Goal: Information Seeking & Learning: Learn about a topic

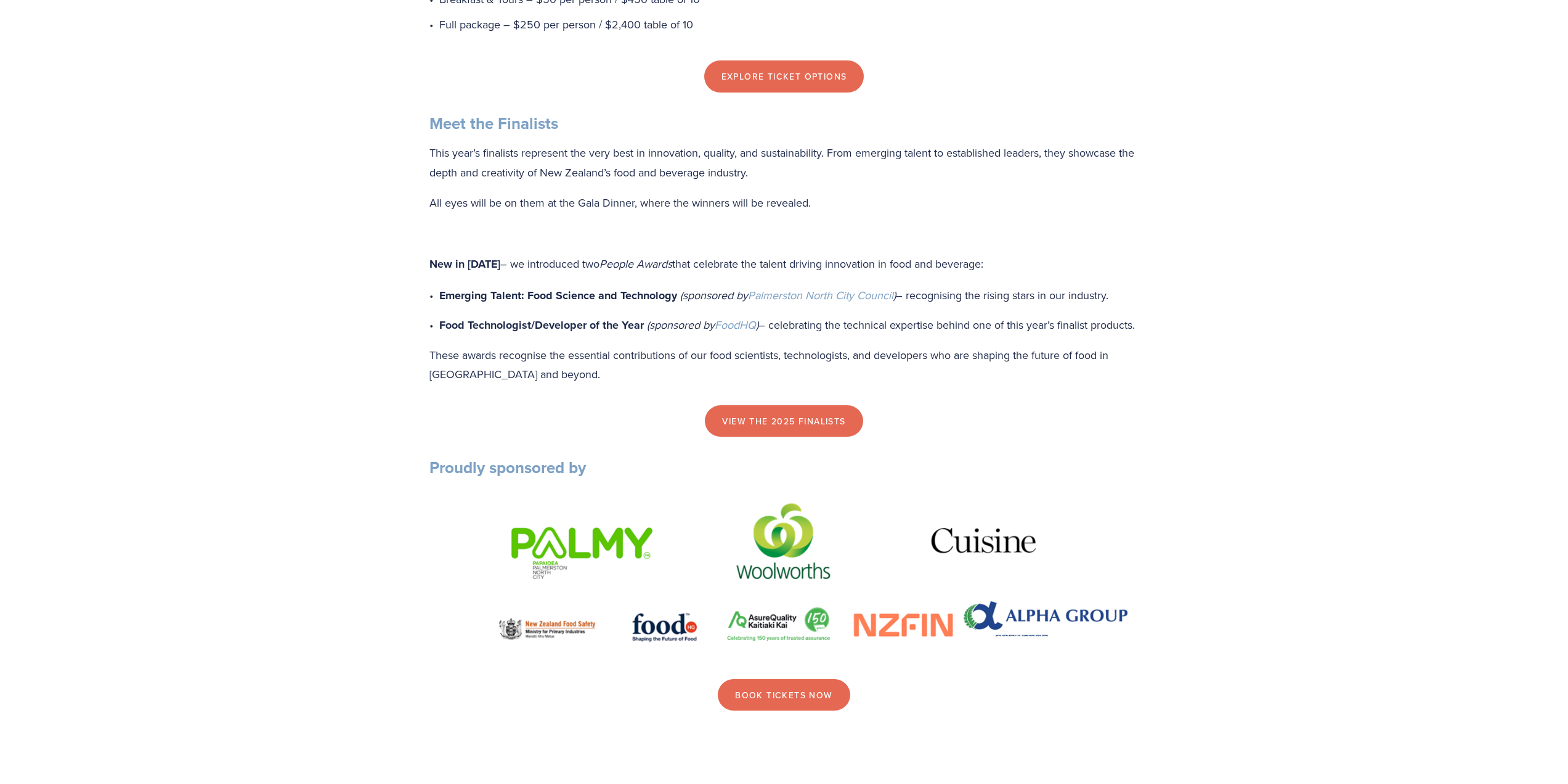
scroll to position [1356, 0]
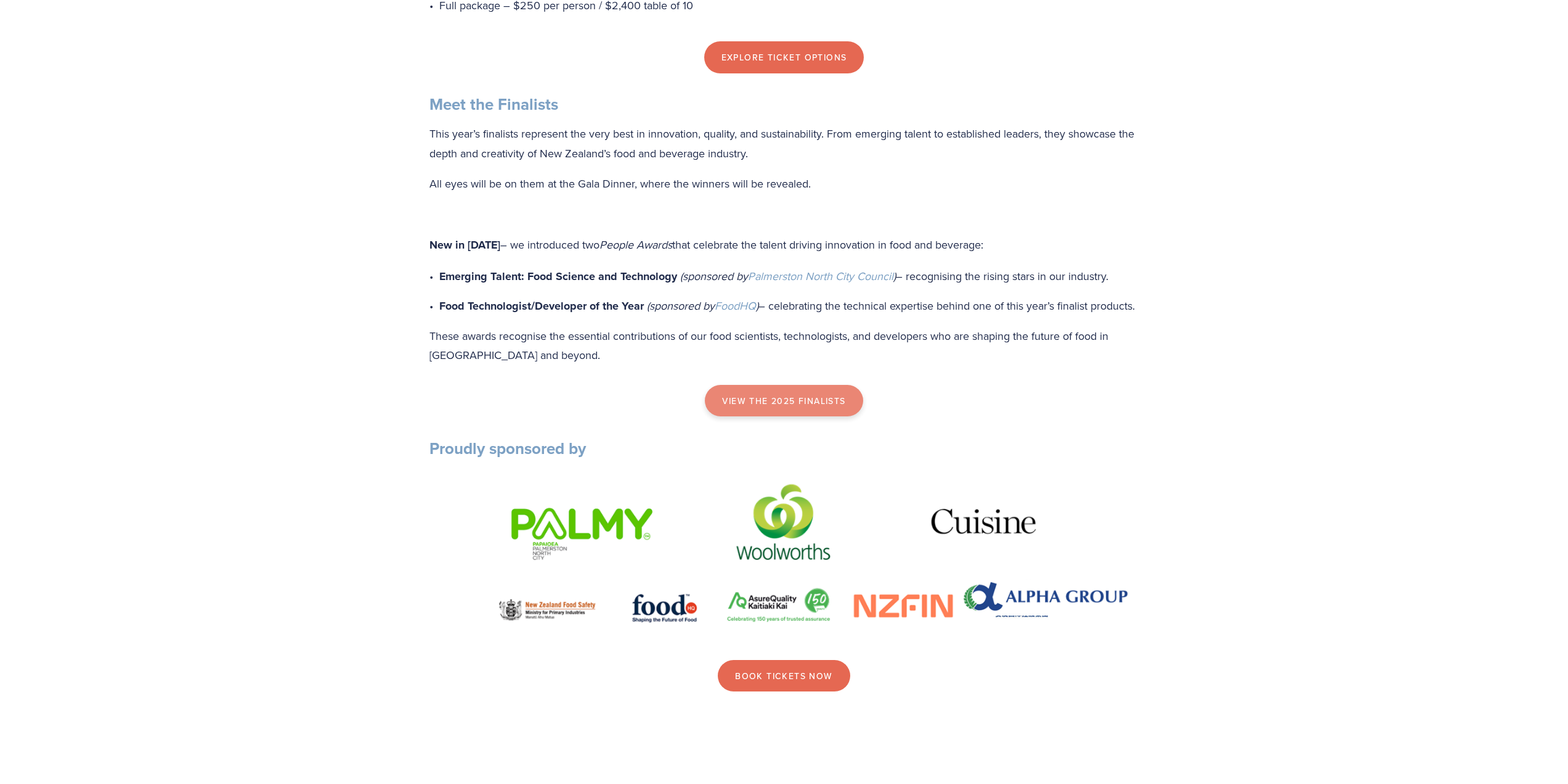
click at [807, 417] on link "view the 2025 finalists" at bounding box center [784, 400] width 158 height 32
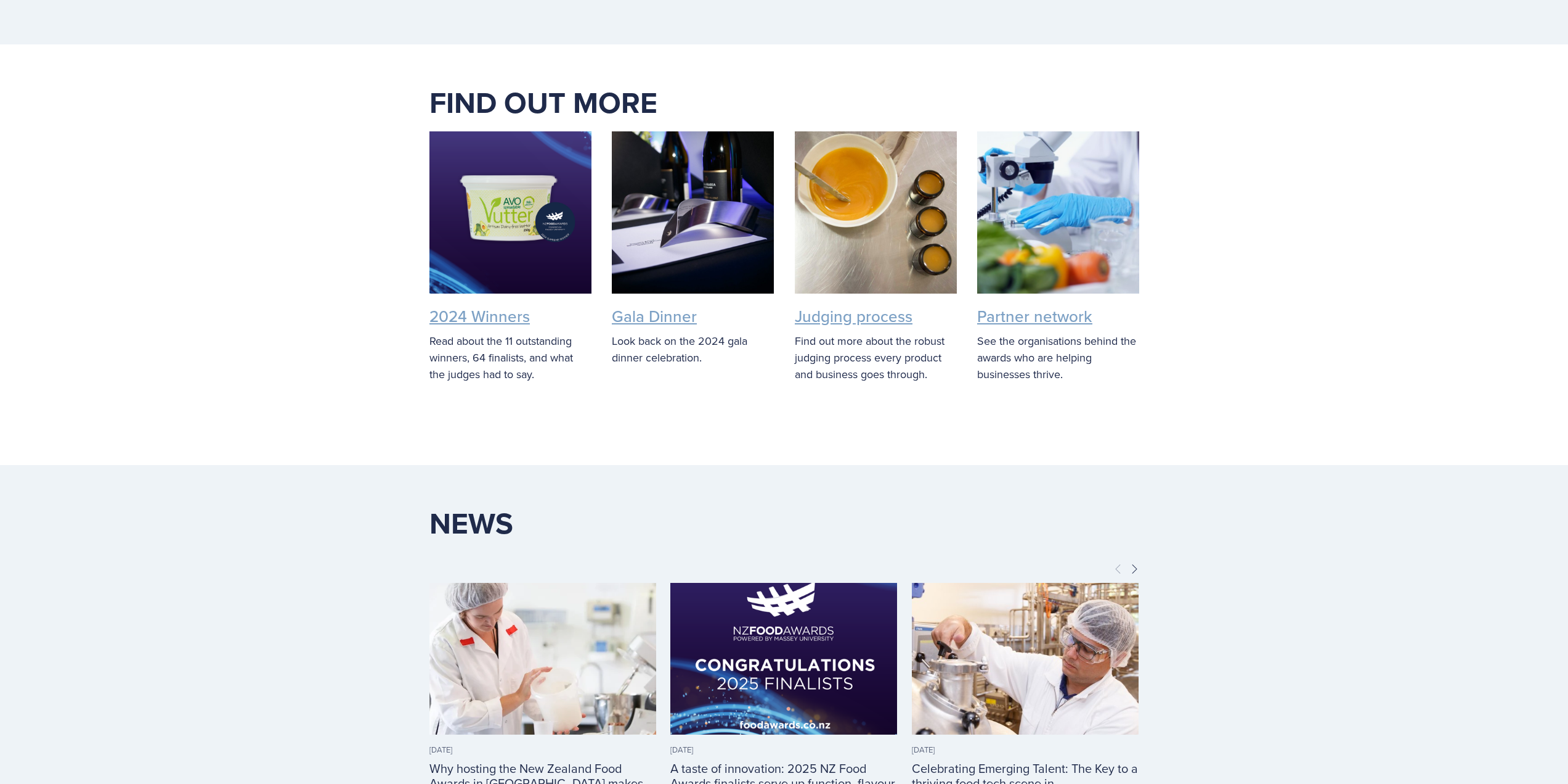
scroll to position [2774, 0]
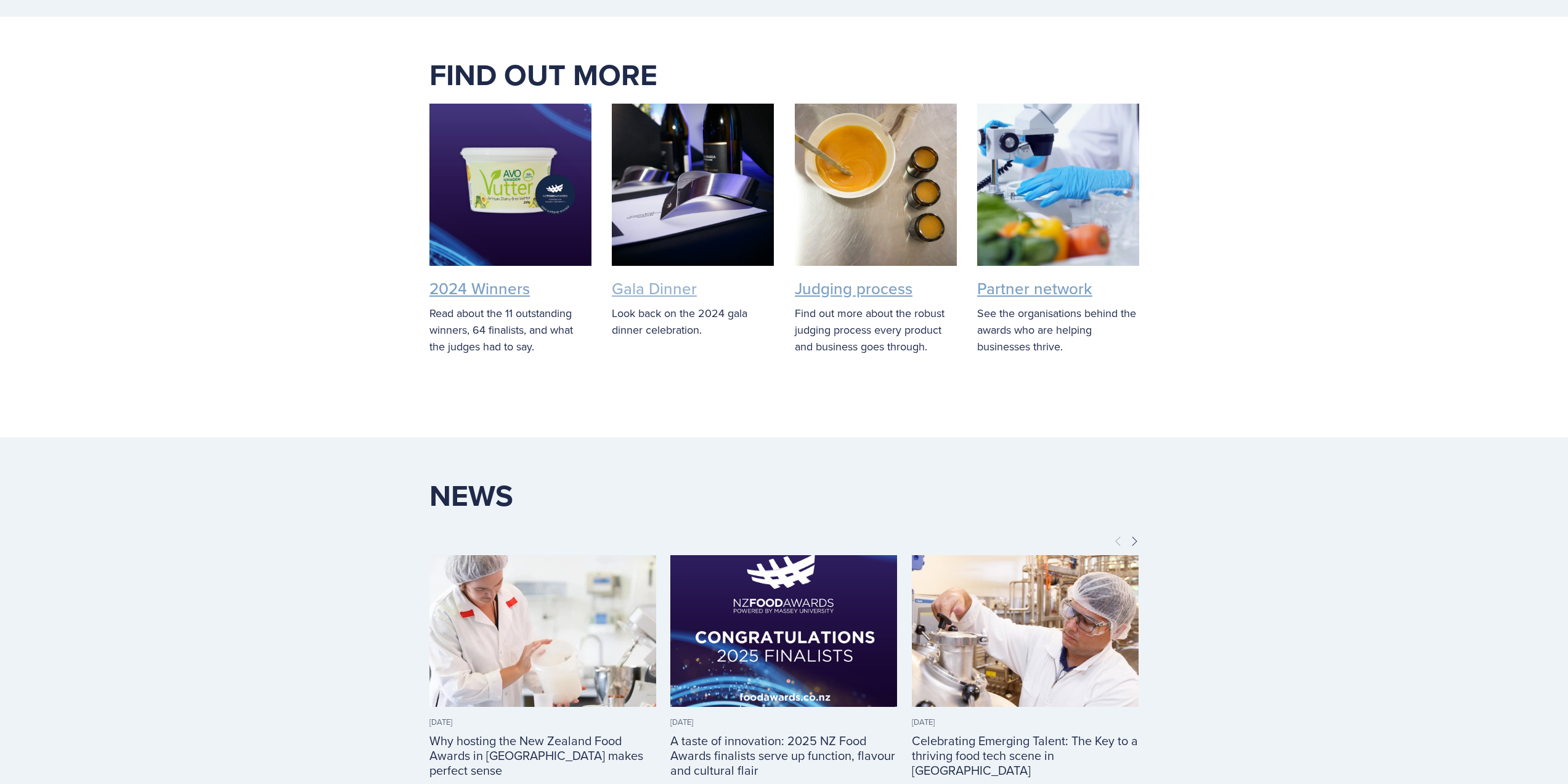
click at [659, 299] on link "Gala Dinner" at bounding box center [654, 289] width 85 height 23
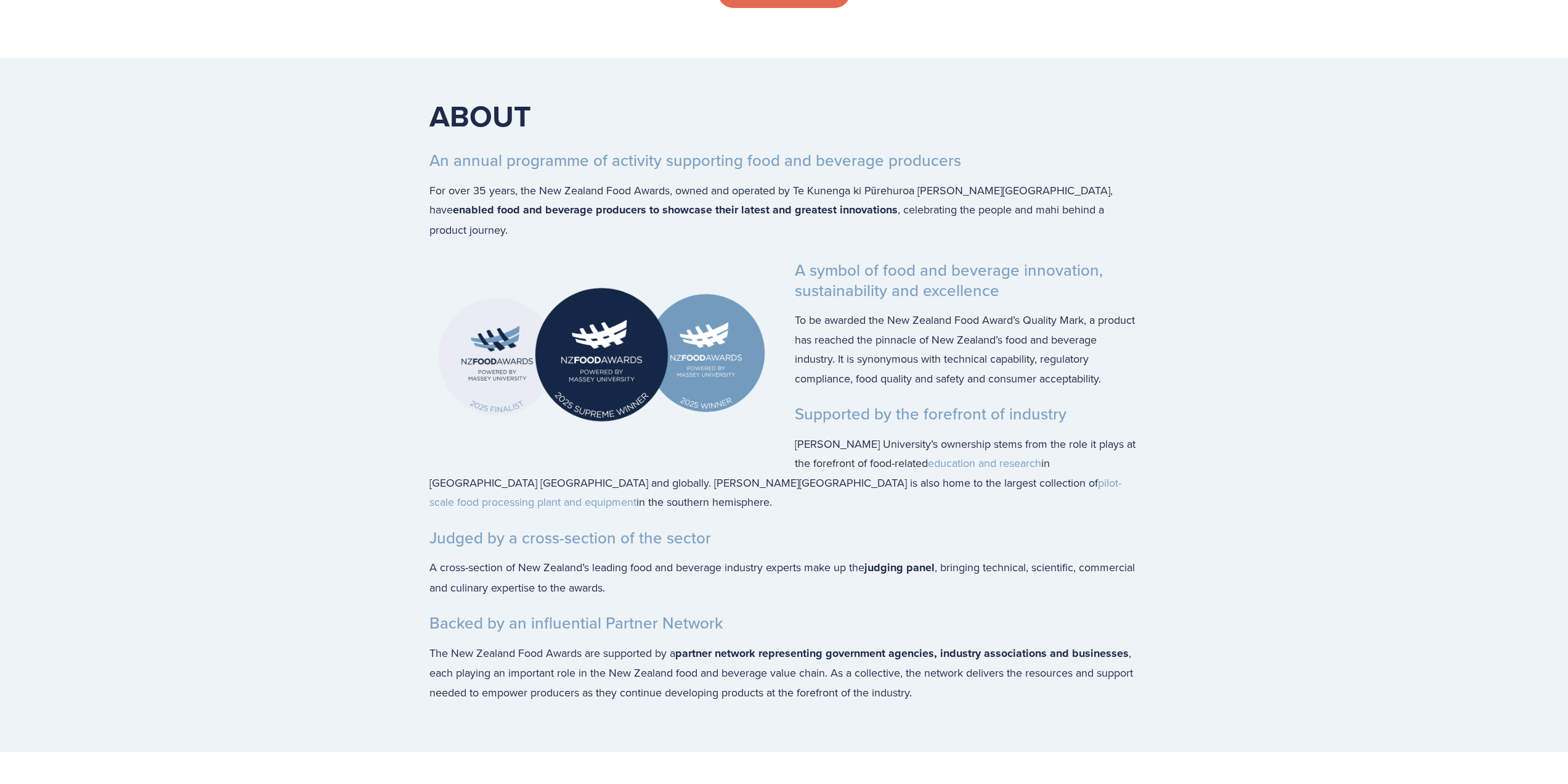
scroll to position [1911, 0]
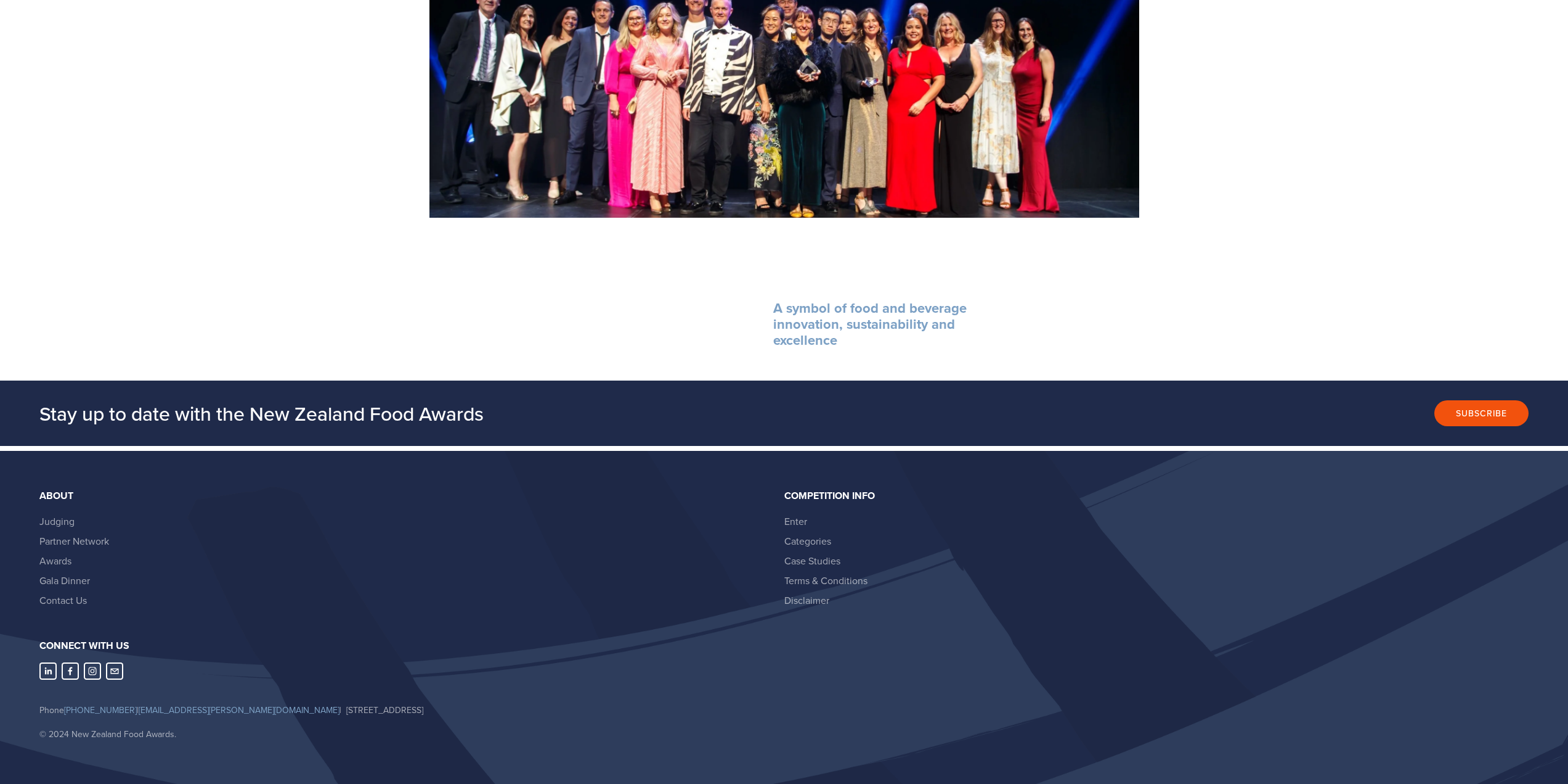
scroll to position [1594, 0]
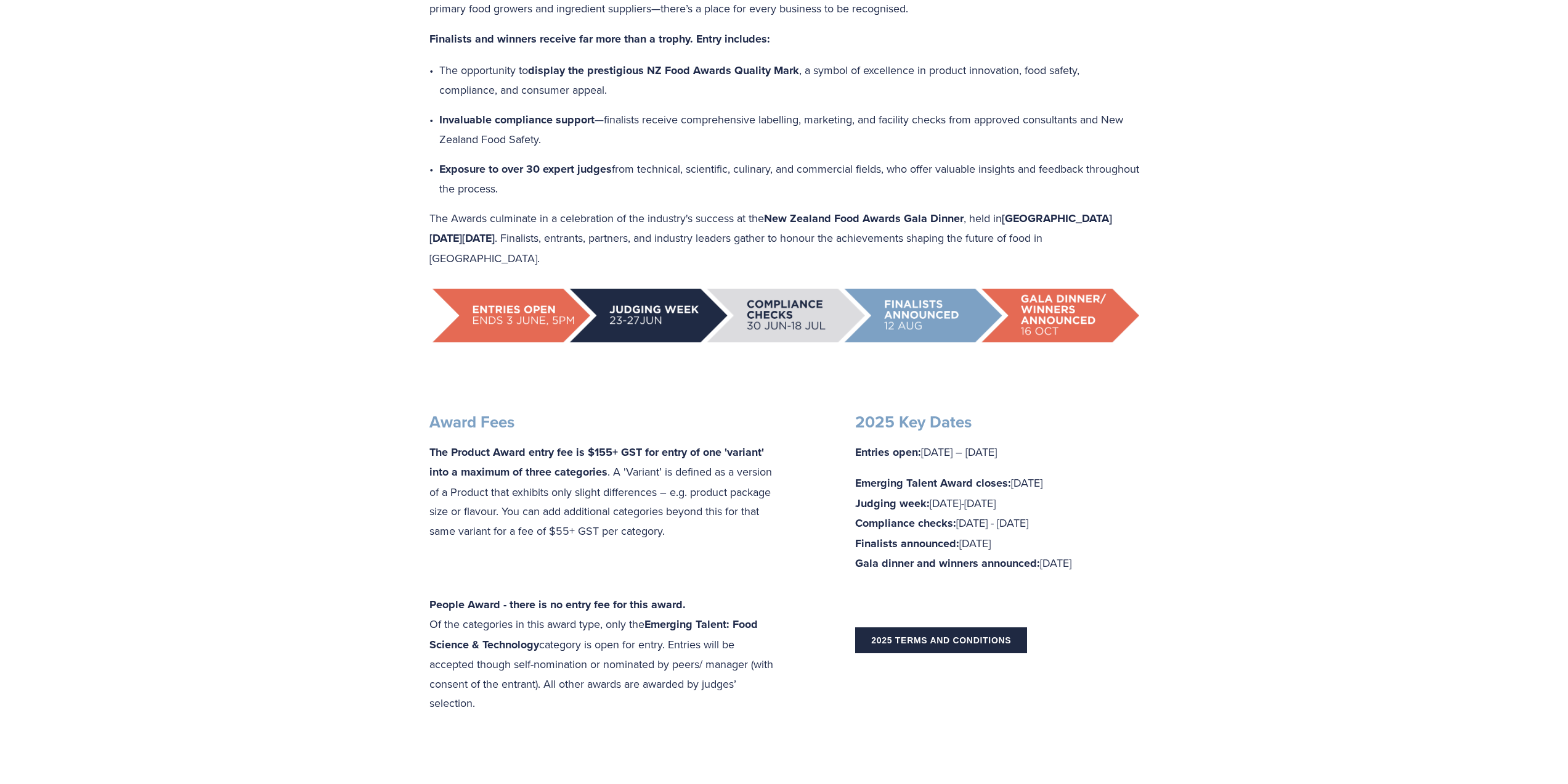
scroll to position [740, 0]
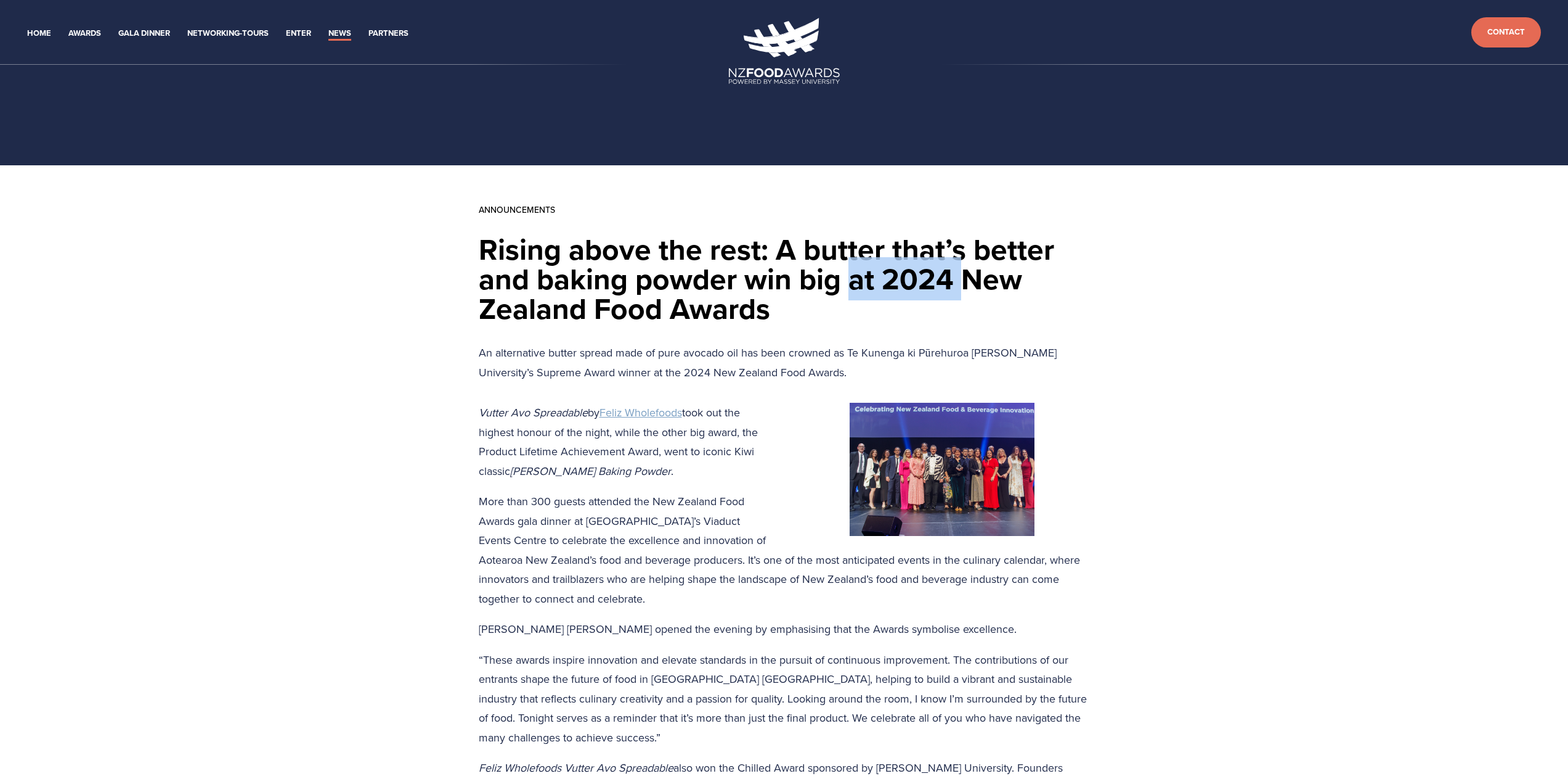
drag, startPoint x: 959, startPoint y: 274, endPoint x: 853, endPoint y: 287, distance: 106.8
click at [853, 287] on h1 "Rising above the rest: A butter that’s better and baking powder win big at 2024…" at bounding box center [784, 278] width 611 height 89
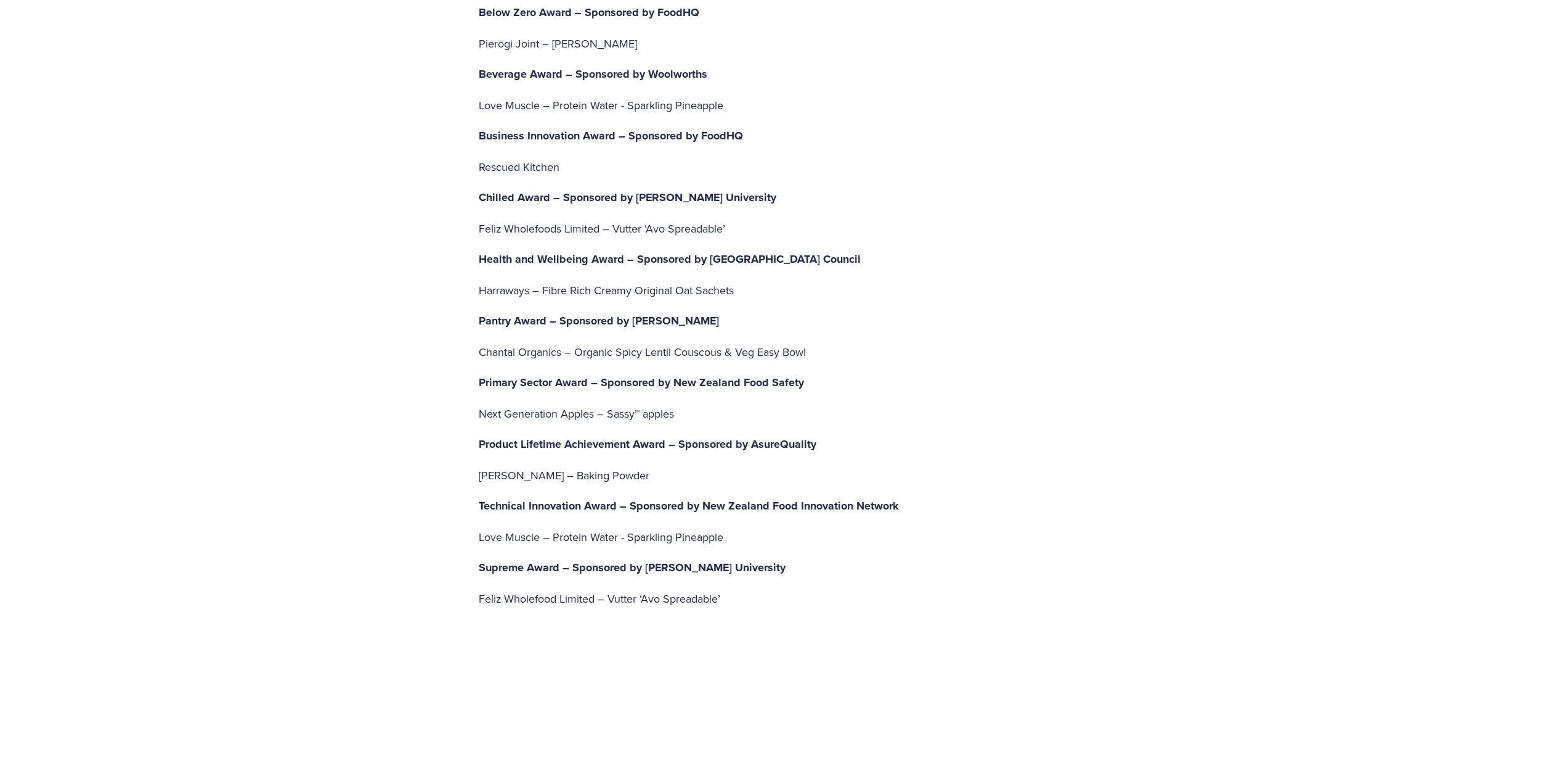
scroll to position [2774, 0]
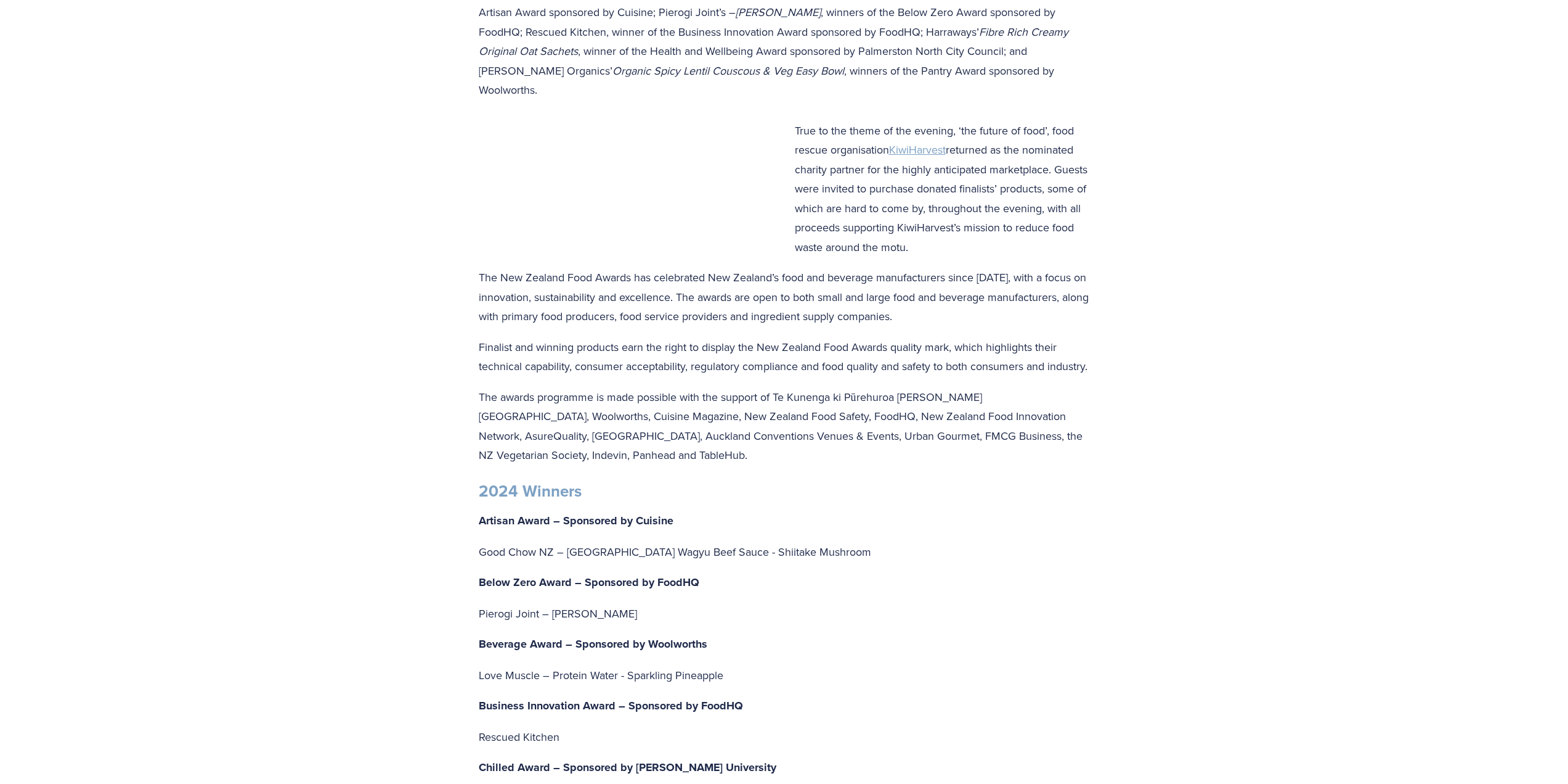
scroll to position [2405, 0]
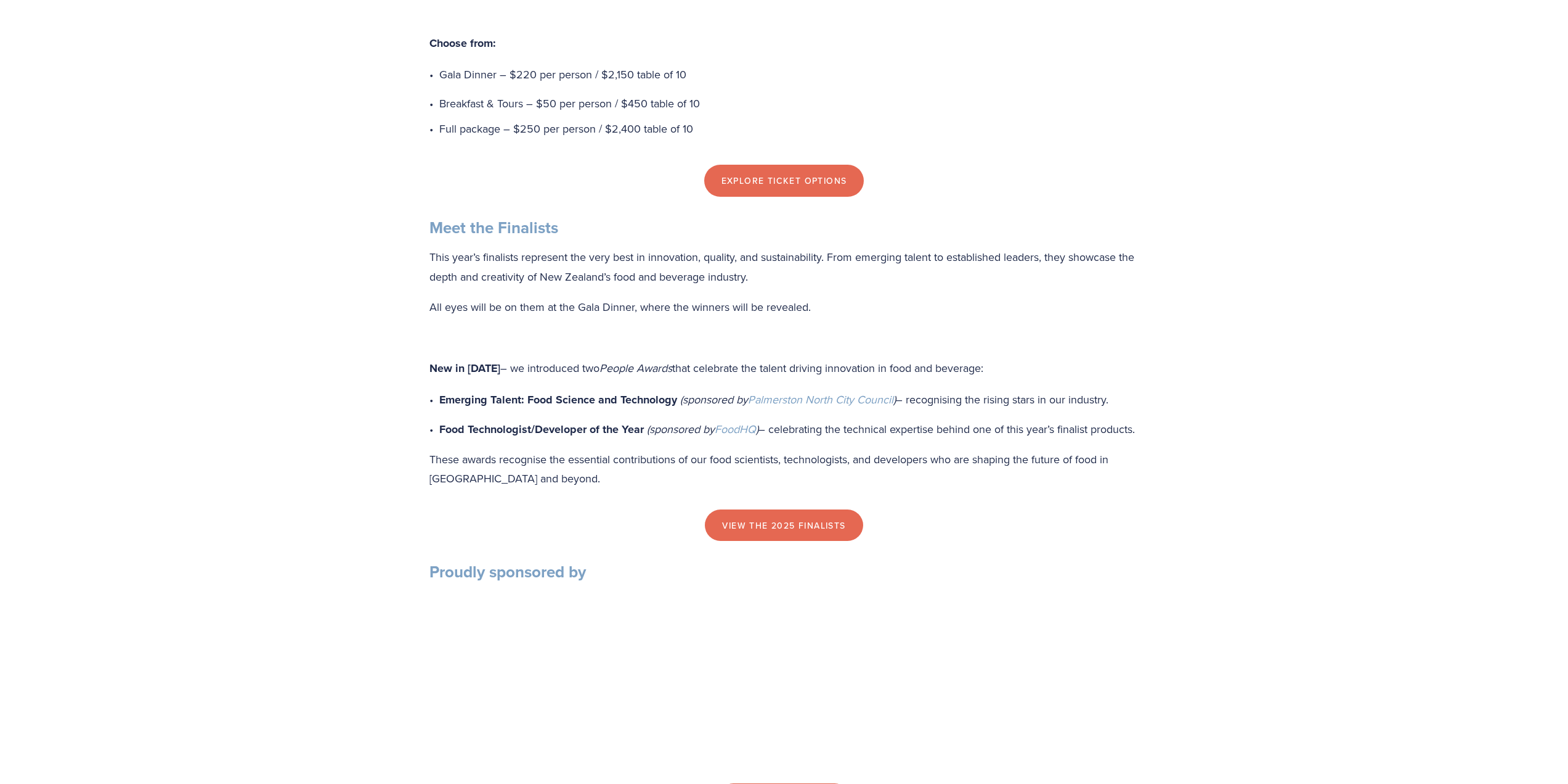
scroll to position [1294, 0]
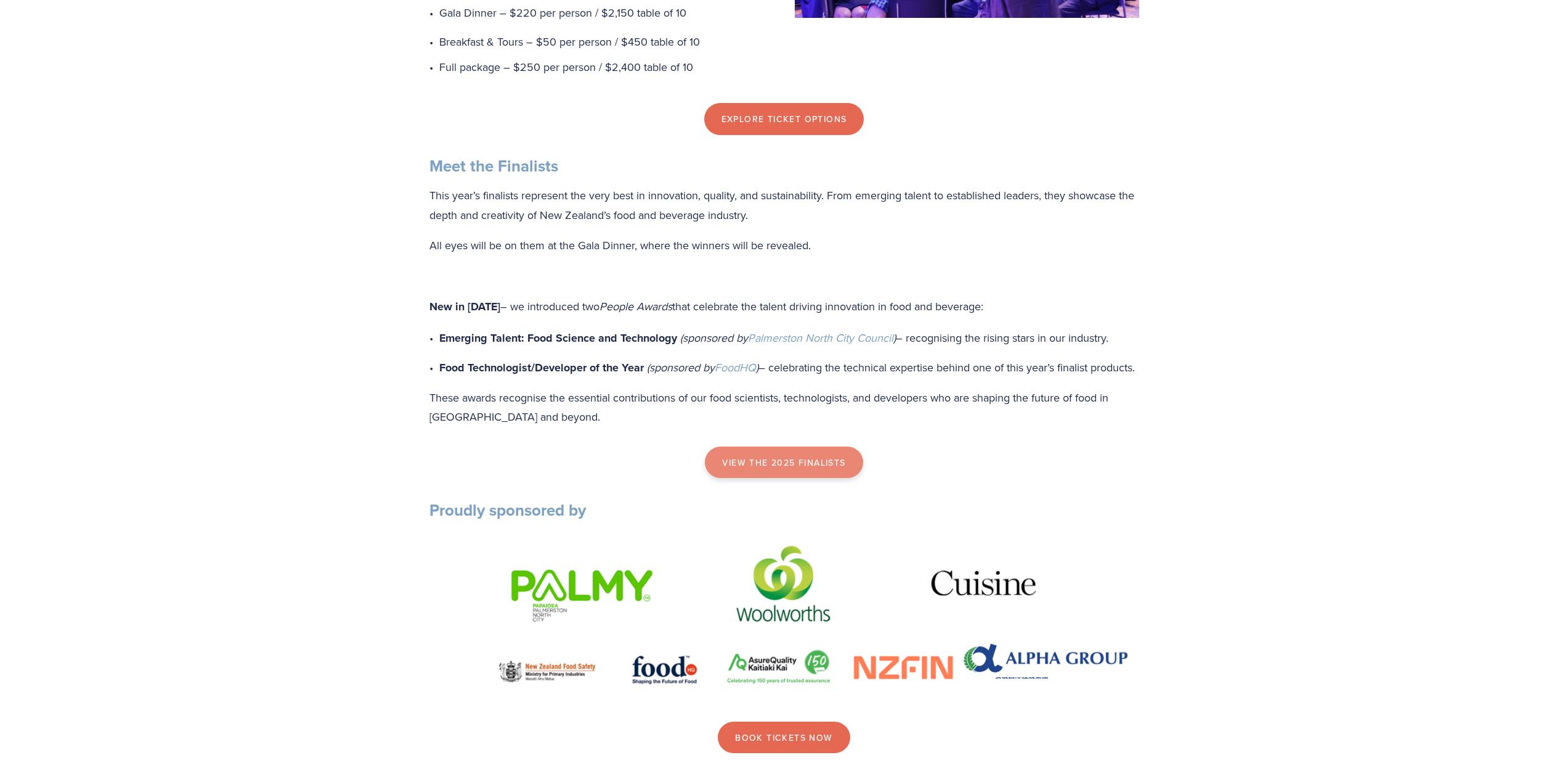
click at [793, 478] on link "view the 2025 finalists" at bounding box center [784, 462] width 158 height 32
